Goal: Task Accomplishment & Management: Manage account settings

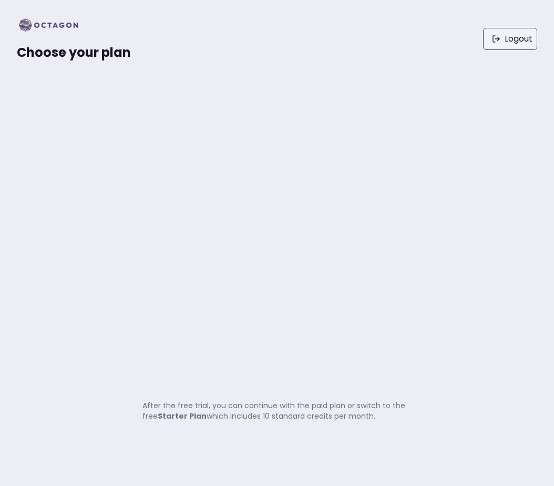
click at [483, 33] on link "Logout" at bounding box center [510, 39] width 54 height 22
click at [508, 46] on link "Logout" at bounding box center [510, 39] width 54 height 22
click at [496, 46] on link "Logout" at bounding box center [510, 39] width 54 height 22
click at [501, 46] on link "Logout" at bounding box center [510, 39] width 54 height 22
